Goal: Task Accomplishment & Management: Complete application form

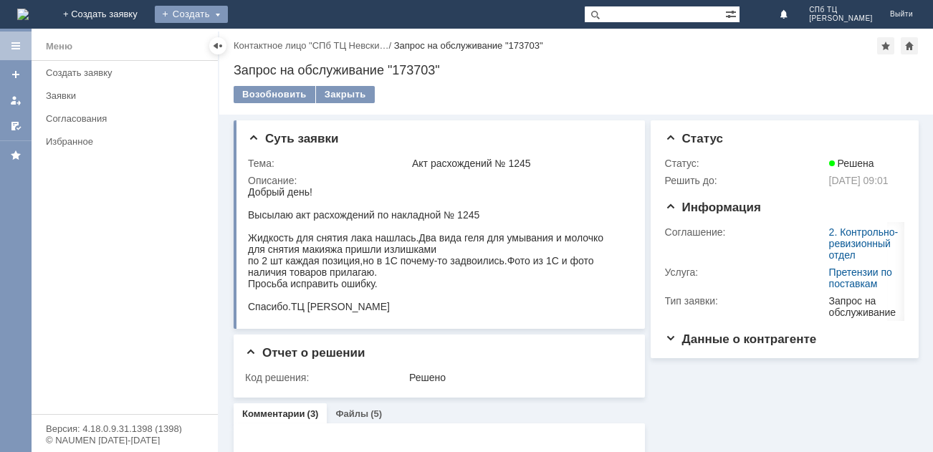
click at [228, 13] on div "Создать" at bounding box center [191, 14] width 73 height 17
click at [267, 40] on link "Заявка" at bounding box center [212, 42] width 109 height 17
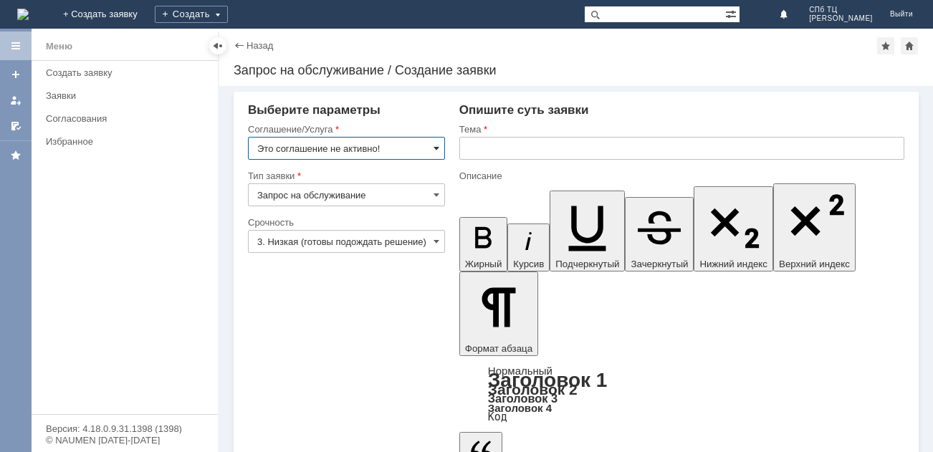
click at [438, 150] on span at bounding box center [437, 148] width 6 height 11
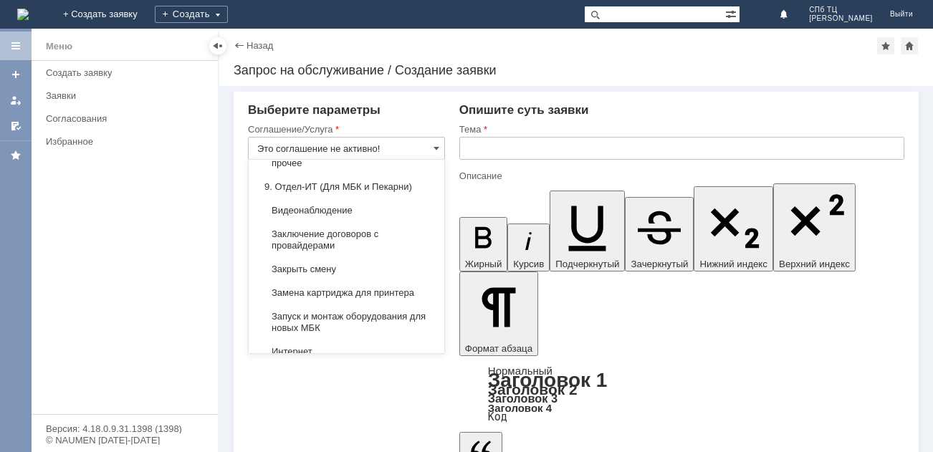
scroll to position [1505, 0]
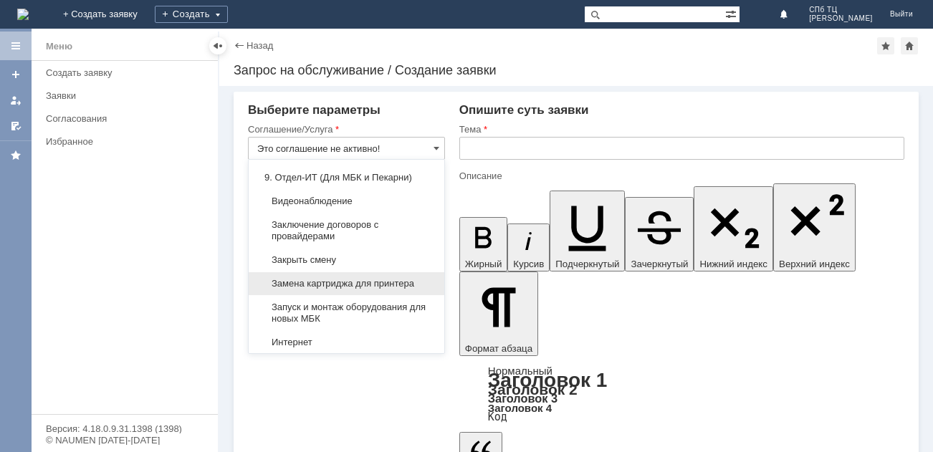
click at [407, 295] on div "Замена картриджа для принтера" at bounding box center [347, 283] width 196 height 23
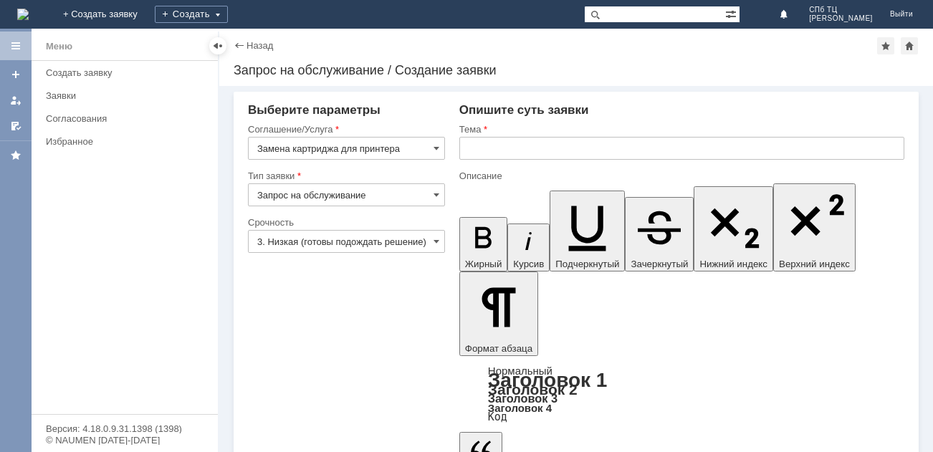
type input "Замена картриджа для принтера"
click at [442, 244] on input "3. Низкая (готовы подождать решение)" at bounding box center [346, 241] width 197 height 23
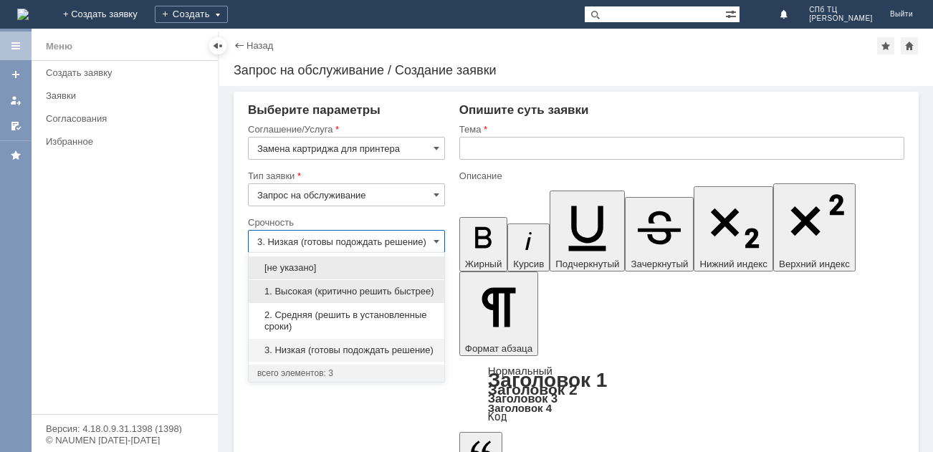
click at [320, 290] on span "1. Высокая (критично решить быстрее)" at bounding box center [346, 291] width 178 height 11
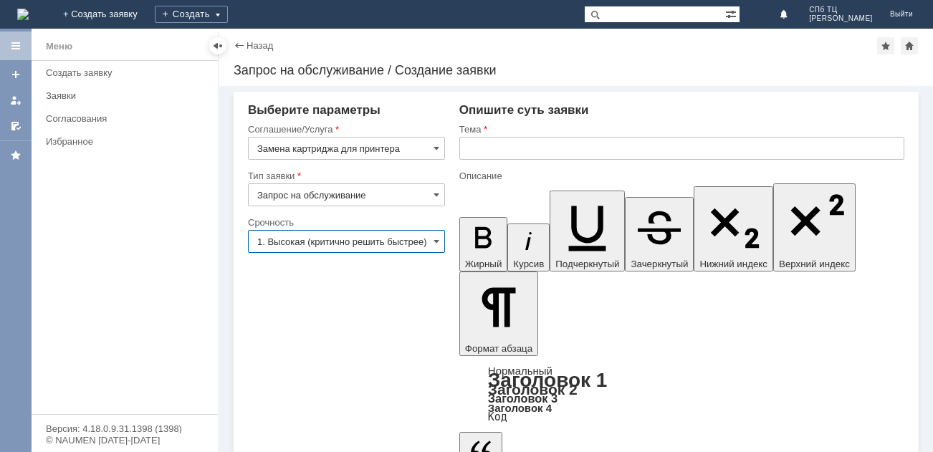
type input "1. Высокая (критично решить быстрее)"
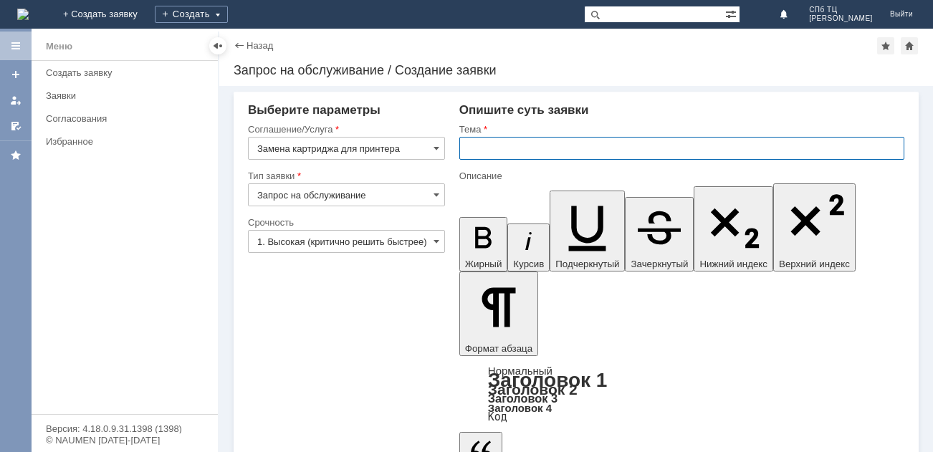
click at [471, 151] on input "text" at bounding box center [681, 148] width 445 height 23
type input "Картридж"
